Goal: Navigation & Orientation: Go to known website

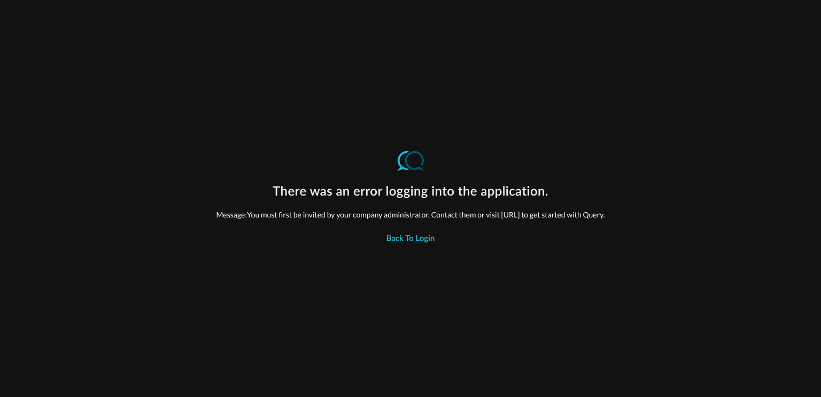
click at [404, 238] on div "Back to Login" at bounding box center [410, 240] width 49 height 14
click at [396, 239] on div "Back to Login" at bounding box center [410, 240] width 49 height 14
